Goal: Task Accomplishment & Management: Manage account settings

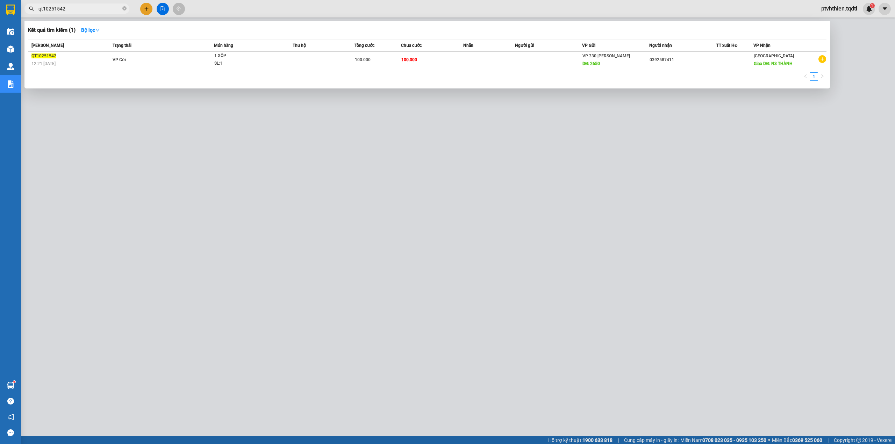
click at [35, 7] on span "qt10251542" at bounding box center [76, 8] width 105 height 10
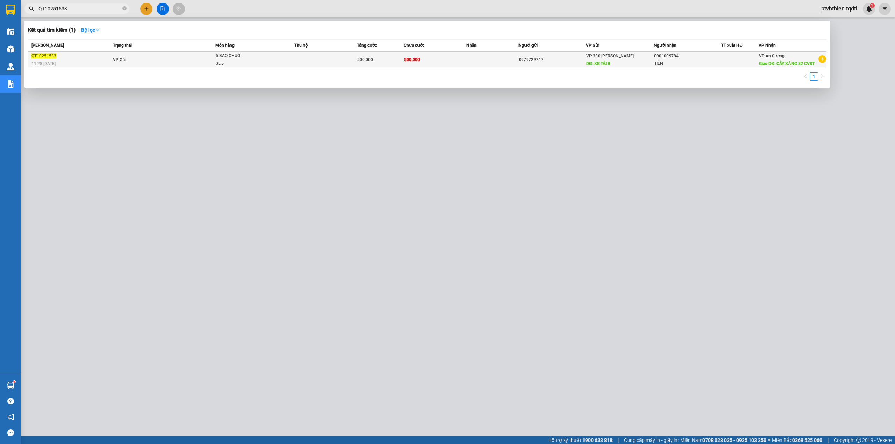
type input "QT10251533"
click at [105, 55] on div "QT10251533" at bounding box center [70, 55] width 79 height 7
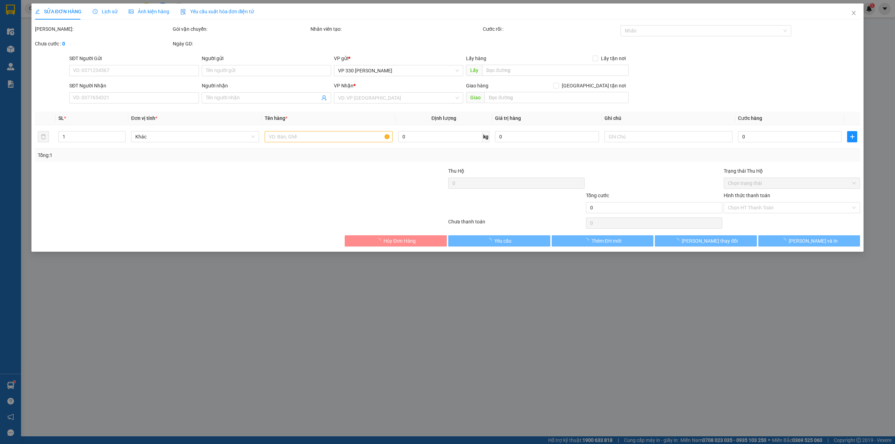
type input "0979729747"
type input "XE TẢI B"
type input "0901009784"
type input "TIẾN"
type input "CÂY XĂNG 82 CVST"
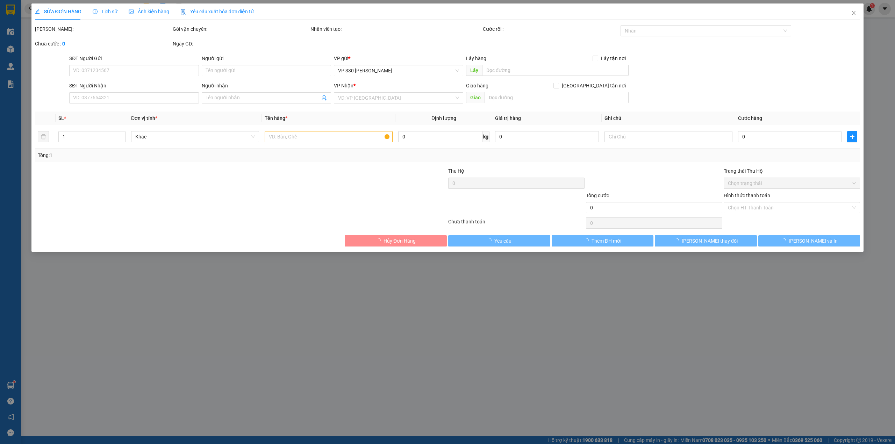
type input "500.000"
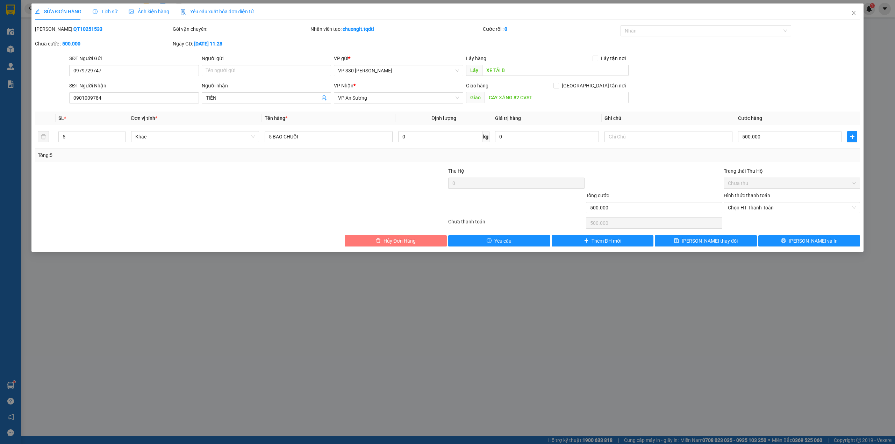
click at [381, 241] on button "Hủy Đơn Hàng" at bounding box center [396, 240] width 102 height 11
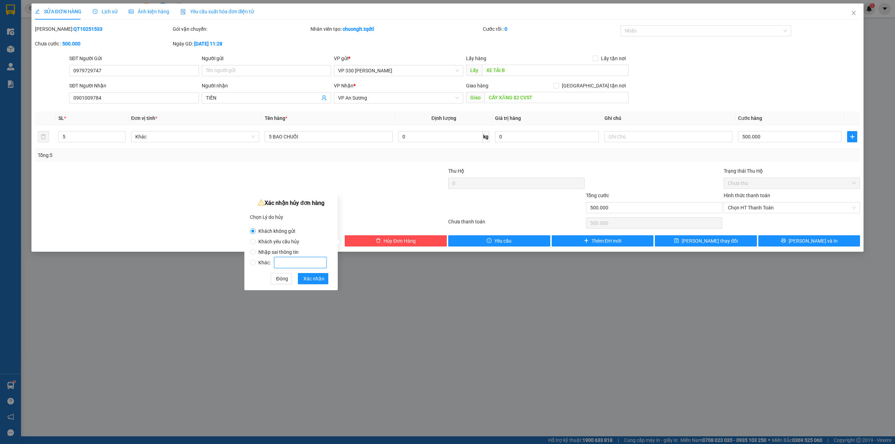
click at [317, 260] on input "Khác:" at bounding box center [300, 262] width 52 height 11
radio input "false"
radio input "true"
type input "khách gửi thêm"
click at [317, 278] on span "Xác nhận" at bounding box center [314, 279] width 21 height 8
